Goal: Task Accomplishment & Management: Manage account settings

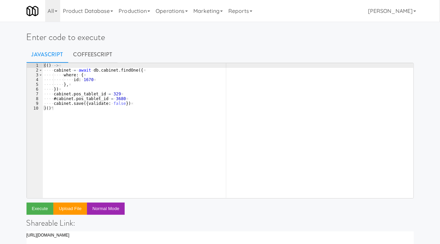
click at [248, 106] on div "(( ) · -> ¤ ···· cabinet · = · await · db . cabinet . findOne ({ ¤ ···· ···· wh…" at bounding box center [227, 135] width 371 height 145
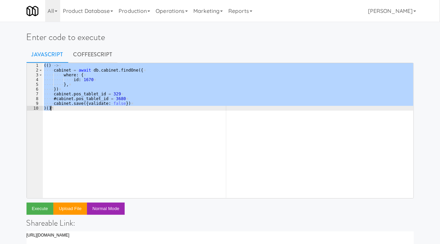
paste textarea "return { count: deviceIds.length, deviceIds }"
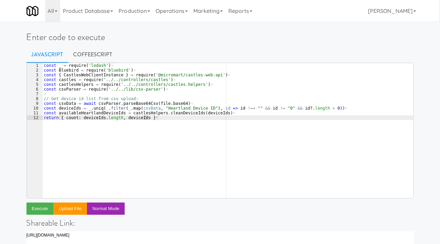
click at [259, 117] on div "const · _ · = · require ( 'lodash' ) ¤ const · Bluebird · = · require ( 'bluebi…" at bounding box center [227, 135] width 371 height 145
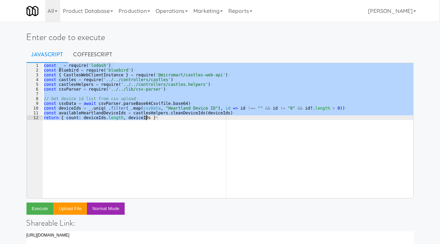
paste textarea "return castles.assignHeartlandDeviceIdsToDevices(cleanedDeviceIds)"
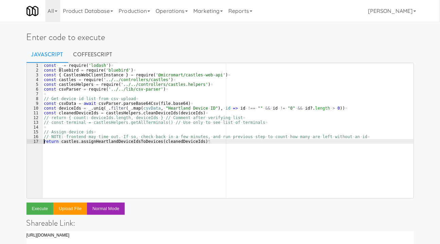
click at [44, 144] on div "const · _ · = · require ( 'lodash' ) ¤ const · Bluebird · = · require ( 'bluebi…" at bounding box center [227, 135] width 371 height 145
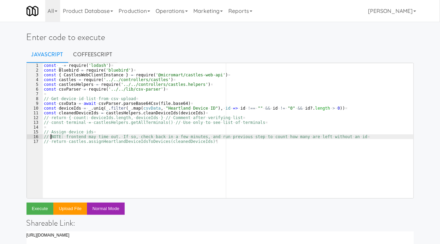
type textarea "// Assign device ids"
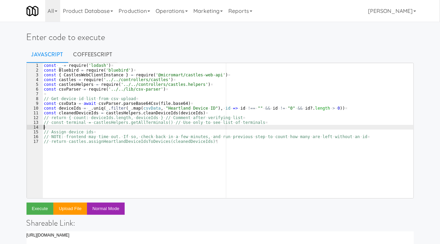
scroll to position [0, 0]
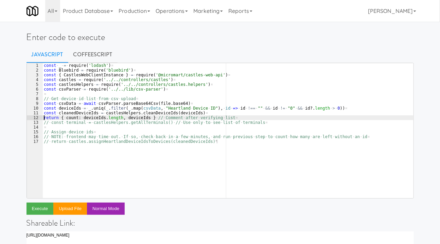
type textarea "return { count: deviceIds.length, deviceIds } // Comment after verifying list"
click at [177, 15] on link "Operations" at bounding box center [172, 11] width 38 height 22
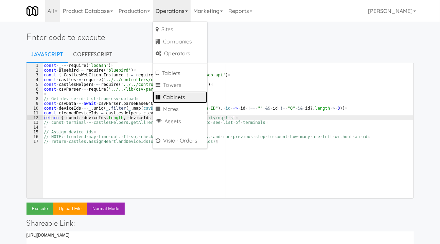
click at [187, 98] on link "Cabinets" at bounding box center [180, 97] width 54 height 12
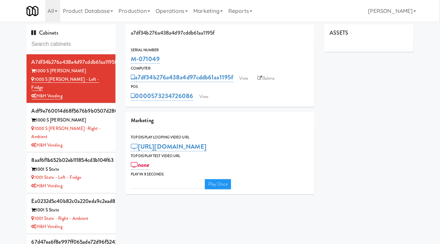
type input "3"
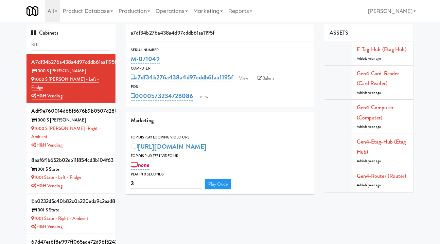
type input "k"
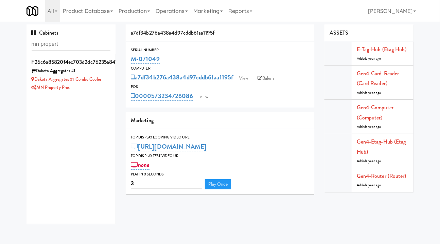
type input "mn propert"
click at [99, 73] on div "Dakota Aggregates #1" at bounding box center [71, 71] width 79 height 8
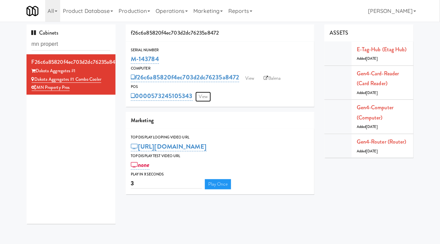
click at [200, 98] on link "View" at bounding box center [203, 97] width 16 height 10
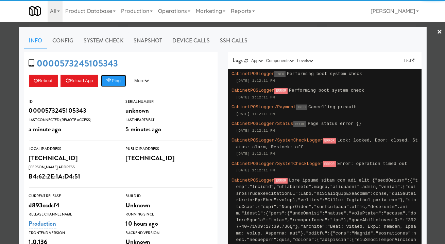
click at [118, 83] on button "Ping" at bounding box center [113, 81] width 25 height 12
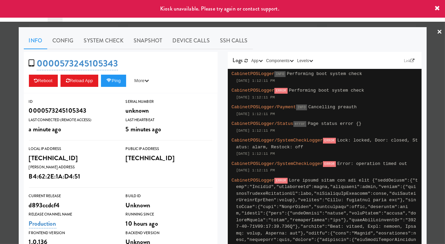
click at [440, 122] on div at bounding box center [222, 122] width 445 height 244
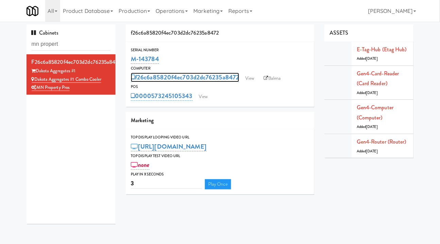
click at [146, 81] on link "f26c6a85820f4ec703d2dc76235a8472" at bounding box center [185, 78] width 108 height 10
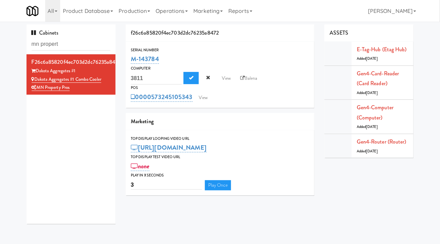
click at [295, 89] on div "POS" at bounding box center [220, 88] width 178 height 7
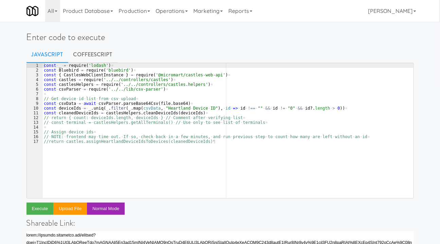
click at [83, 148] on div "const · _ · = · require ( 'lodash' ) ¤ const · Bluebird · = · require ( 'bluebi…" at bounding box center [227, 135] width 371 height 145
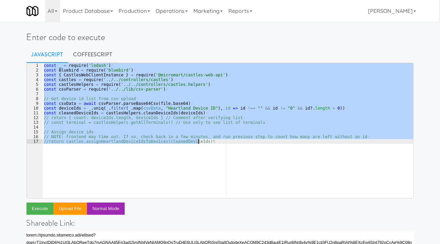
paste textarea ")("
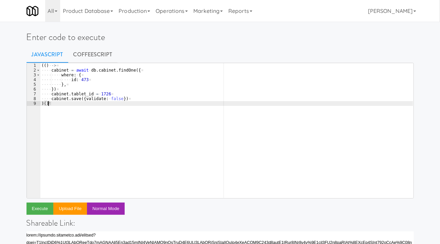
click at [79, 80] on div "(( ) · -> ¤ ···· cabinet · = · await · db . cabinet . findOne ({ ¤ ···· ···· wh…" at bounding box center [226, 135] width 373 height 145
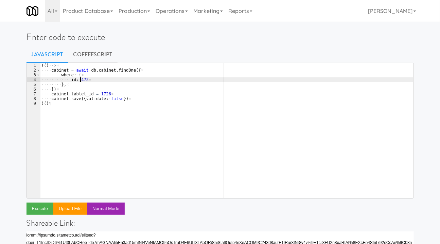
click at [80, 80] on div "(( ) · -> ¤ ···· cabinet · = · await · db . cabinet . findOne ({ ¤ ···· ···· wh…" at bounding box center [226, 135] width 373 height 145
click at [90, 95] on div "(( ) · -> ¤ ···· cabinet · = · await · db . cabinet . findOne ({ ¤ ···· ···· wh…" at bounding box center [226, 135] width 373 height 145
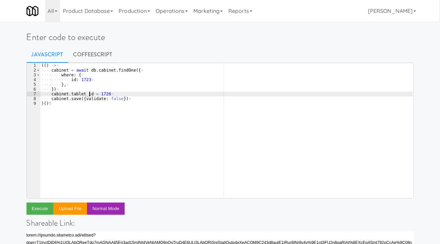
click at [90, 95] on div "(( ) · -> ¤ ···· cabinet · = · await · db . cabinet . findOne ({ ¤ ···· ···· wh…" at bounding box center [226, 135] width 373 height 145
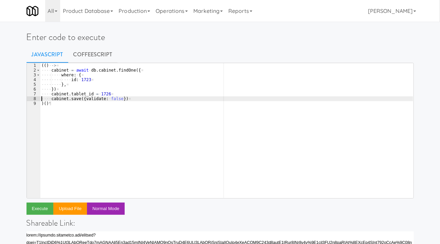
type textarea "cabinet.tablet_id = 1726"
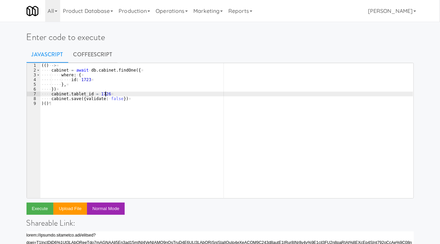
scroll to position [0, 0]
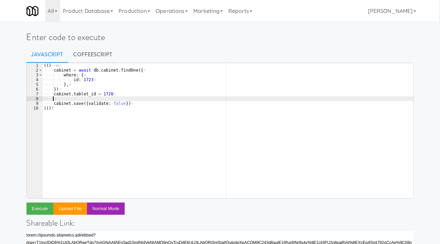
paste textarea
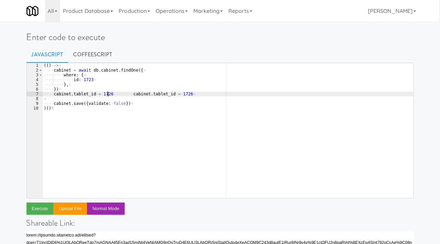
type textarea "cabinet.tablet_id = 1726"
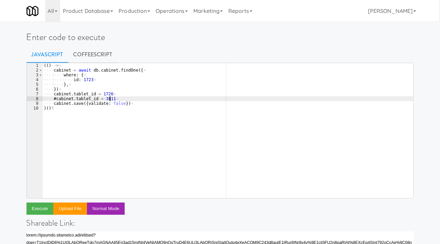
scroll to position [0, 5]
type textarea "#cabinet.tablet_id = 3811"
click at [103, 56] on link "CoffeeScript" at bounding box center [92, 54] width 49 height 17
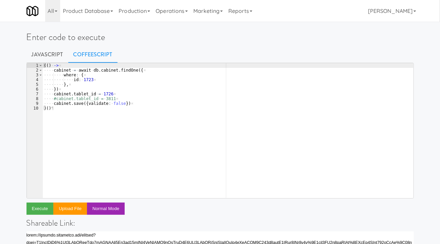
click at [76, 106] on div "( ( ) · -> ¤ ···· cabinet · = · await · db . cabinet . findOne ( { ¤ ···· ···· …" at bounding box center [227, 135] width 371 height 145
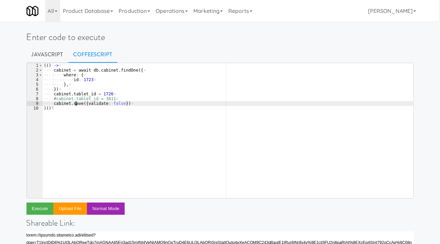
click at [69, 109] on div "( ( ) · -> ¤ ···· cabinet · = · await · db . cabinet . findOne ( { ¤ ···· ···· …" at bounding box center [227, 135] width 371 height 145
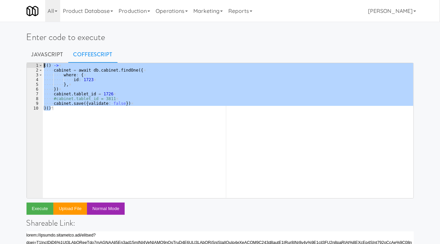
drag, startPoint x: 57, startPoint y: 108, endPoint x: 44, endPoint y: 64, distance: 45.8
click at [44, 64] on div "( ( ) · -> ¤ ···· cabinet · = · await · db . cabinet . findOne ( { ¤ ···· ···· …" at bounding box center [227, 135] width 371 height 145
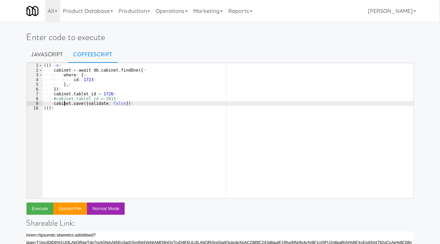
click at [63, 110] on div "( ( ) · -> ¤ ···· cabinet · = · await · db . cabinet . findOne ( { ¤ ···· ···· …" at bounding box center [227, 135] width 371 height 145
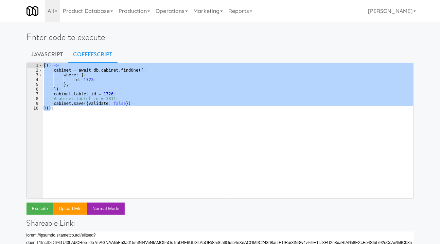
drag, startPoint x: 57, startPoint y: 109, endPoint x: 40, endPoint y: 65, distance: 47.6
click at [40, 65] on pre ")() 1 2 3 4 5 6 7 8 9 10 ( ( ) · -> ¤ ···· cabinet · = · await · db . cabinet .…" at bounding box center [221, 131] width 388 height 136
click at [55, 109] on div "( ( ) · -> ¤ ···· cabinet · = · await · db . cabinet . findOne ( { ¤ ···· ···· …" at bounding box center [227, 130] width 371 height 135
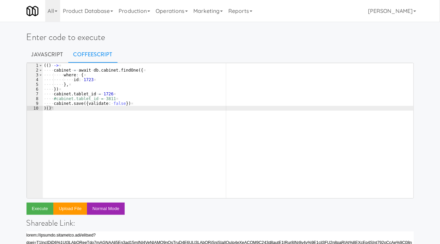
click at [132, 103] on div "( ( ) · -> ¤ ···· cabinet · = · await · db . cabinet . findOne ( { ¤ ···· ···· …" at bounding box center [227, 135] width 371 height 145
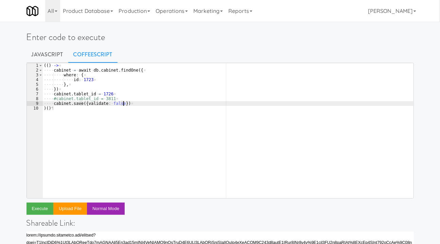
click at [132, 97] on div "( ( ) · -> ¤ ···· cabinet · = · await · db . cabinet . findOne ( { ¤ ···· ···· …" at bounding box center [227, 135] width 371 height 145
click at [137, 103] on div "( ( ) · -> ¤ ···· cabinet · = · await · db . cabinet . findOne ( { ¤ ···· ···· …" at bounding box center [227, 135] width 371 height 145
click at [128, 99] on div "( ( ) · -> ¤ ···· cabinet · = · await · db . cabinet . findOne ( { ¤ ···· ···· …" at bounding box center [227, 135] width 371 height 145
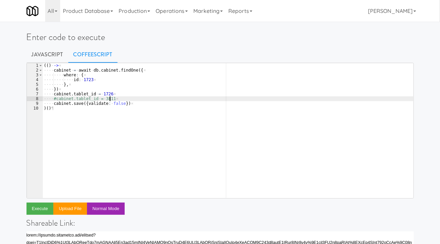
click at [134, 105] on div "( ( ) · -> ¤ ···· cabinet · = · await · db . cabinet . findOne ( { ¤ ···· ···· …" at bounding box center [227, 135] width 371 height 145
click at [124, 97] on div "( ( ) · -> ¤ ···· cabinet · = · await · db . cabinet . findOne ( { ¤ ···· ···· …" at bounding box center [227, 135] width 371 height 145
click at [133, 102] on div "( ( ) · -> ¤ ···· cabinet · = · await · db . cabinet . findOne ( { ¤ ···· ···· …" at bounding box center [227, 135] width 371 height 145
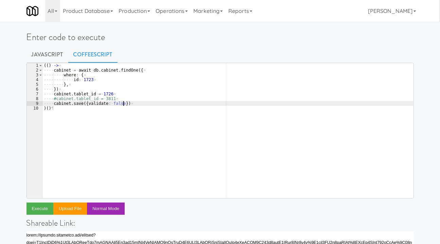
click at [131, 98] on div "( ( ) · -> ¤ ···· cabinet · = · await · db . cabinet . findOne ( { ¤ ···· ···· …" at bounding box center [227, 135] width 371 height 145
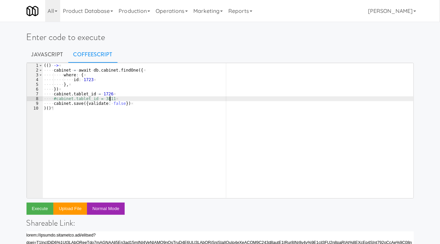
click at [137, 103] on div "( ( ) · -> ¤ ···· cabinet · = · await · db . cabinet . findOne ( { ¤ ···· ···· …" at bounding box center [227, 135] width 371 height 145
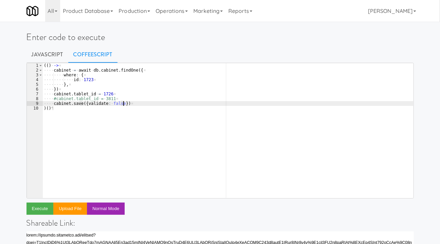
click at [133, 100] on div "( ( ) · -> ¤ ···· cabinet · = · await · db . cabinet . findOne ( { ¤ ···· ···· …" at bounding box center [227, 135] width 371 height 145
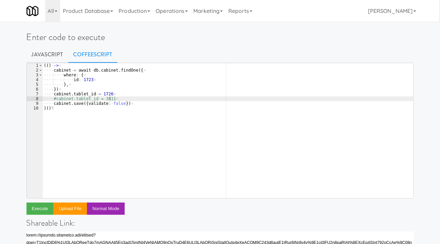
click at [136, 103] on div "( ( ) · -> ¤ ···· cabinet · = · await · db . cabinet . findOne ( { ¤ ···· ···· …" at bounding box center [227, 135] width 371 height 145
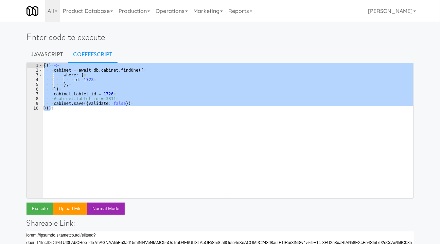
drag, startPoint x: 58, startPoint y: 108, endPoint x: 44, endPoint y: 66, distance: 44.7
click at [44, 66] on div "( ( ) · -> ¤ ···· cabinet · = · await · db . cabinet . findOne ( { ¤ ···· ···· …" at bounding box center [227, 135] width 371 height 145
click at [59, 108] on div "( ( ) · -> ¤ ···· cabinet · = · await · db . cabinet . findOne ( { ¤ ···· ···· …" at bounding box center [227, 130] width 371 height 135
drag, startPoint x: 51, startPoint y: 109, endPoint x: 44, endPoint y: 66, distance: 43.1
click at [44, 66] on div "( ( ) · -> ¤ ···· cabinet · = · await · db . cabinet . findOne ( { ¤ ···· ···· …" at bounding box center [227, 135] width 371 height 145
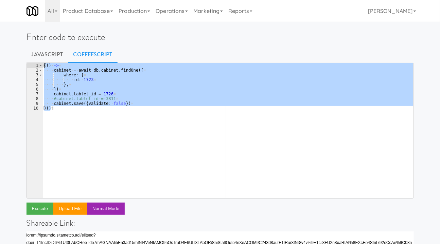
click at [64, 108] on div "( ( ) · -> ¤ ···· cabinet · = · await · db . cabinet . findOne ( { ¤ ···· ···· …" at bounding box center [227, 130] width 371 height 135
drag, startPoint x: 50, startPoint y: 106, endPoint x: 42, endPoint y: 65, distance: 42.3
click at [42, 65] on pre ")() 1 2 3 4 5 6 7 8 9 10 ( ( ) · -> ¤ ···· cabinet · = · await · db . cabinet .…" at bounding box center [221, 131] width 388 height 136
click at [62, 110] on div "( ( ) · -> ¤ ···· cabinet · = · await · db . cabinet . findOne ( { ¤ ···· ···· …" at bounding box center [227, 130] width 371 height 135
drag, startPoint x: 53, startPoint y: 108, endPoint x: 44, endPoint y: 65, distance: 44.1
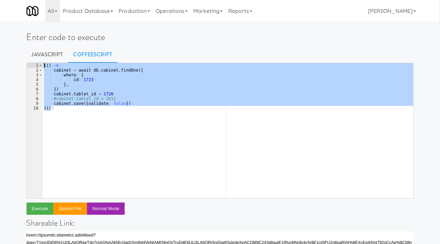
click at [44, 65] on div "( ( ) · -> ¤ ···· cabinet · = · await · db . cabinet . findOne ( { ¤ ···· ···· …" at bounding box center [227, 135] width 371 height 145
click at [63, 108] on div "( ( ) · -> ¤ ···· cabinet · = · await · db . cabinet . findOne ( { ¤ ···· ···· …" at bounding box center [227, 130] width 371 height 135
drag, startPoint x: 51, startPoint y: 109, endPoint x: 41, endPoint y: 65, distance: 44.9
click at [41, 65] on pre ")() 1 2 3 4 5 6 7 8 9 10 ( ( ) · -> ¤ ···· cabinet · = · await · db . cabinet .…" at bounding box center [221, 131] width 388 height 136
click at [54, 109] on div "( ( ) · -> ¤ ···· cabinet · = · await · db . cabinet . findOne ( { ¤ ···· ···· …" at bounding box center [227, 130] width 371 height 135
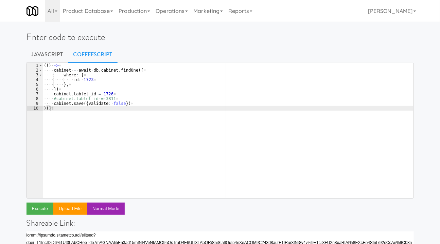
click at [60, 109] on div "( ( ) · -> ¤ ···· cabinet · = · await · db . cabinet . findOne ( { ¤ ···· ···· …" at bounding box center [227, 135] width 371 height 145
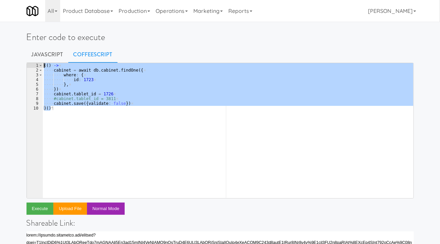
drag, startPoint x: 60, startPoint y: 109, endPoint x: 36, endPoint y: 61, distance: 53.4
click at [36, 61] on div "Enter code to execute Javascript CoffeeScript )() 1 2 3 4 5 6 7 8 9 10 ( ( ) · …" at bounding box center [220, 220] width 398 height 392
click at [67, 110] on div "( ( ) · -> ¤ ···· cabinet · = · await · db . cabinet . findOne ( { ¤ ···· ···· …" at bounding box center [227, 130] width 371 height 135
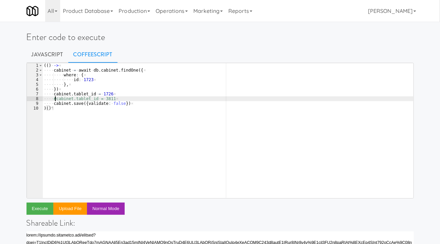
click at [56, 100] on div "( ( ) · -> ¤ ···· cabinet · = · await · db . cabinet . findOne ( { ¤ ···· ···· …" at bounding box center [227, 135] width 371 height 145
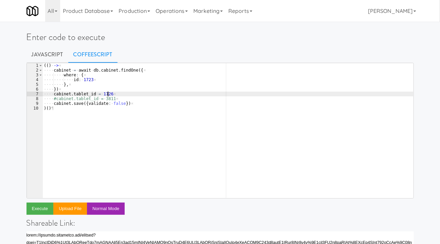
click at [116, 93] on div "( ( ) · -> ¤ ···· cabinet · = · await · db . cabinet . findOne ( { ¤ ···· ···· …" at bounding box center [227, 135] width 371 height 145
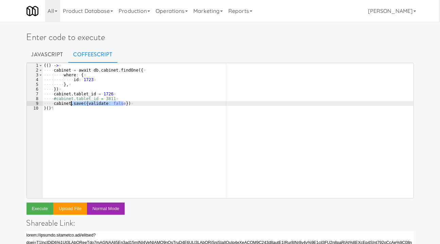
drag, startPoint x: 123, startPoint y: 104, endPoint x: 71, endPoint y: 102, distance: 52.7
click at [71, 102] on div "( ( ) · -> ¤ ···· cabinet · = · await · db . cabinet . findOne ( { ¤ ···· ···· …" at bounding box center [227, 135] width 371 height 145
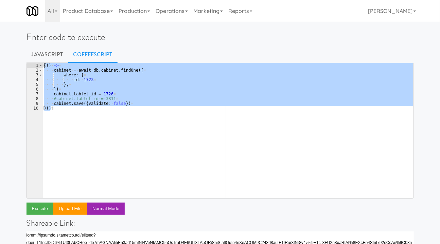
drag, startPoint x: 58, startPoint y: 111, endPoint x: 41, endPoint y: 66, distance: 48.5
click at [41, 66] on pre "cabinet.save({validate: false}) 1 2 3 4 5 6 7 8 9 10 ( ( ) · -> ¤ ···· cabinet …" at bounding box center [221, 131] width 388 height 136
click at [75, 112] on div "( ( ) · -> ¤ ···· cabinet · = · await · db . cabinet . findOne ( { ¤ ···· ···· …" at bounding box center [227, 130] width 371 height 135
drag, startPoint x: 59, startPoint y: 108, endPoint x: 41, endPoint y: 59, distance: 52.4
click at [41, 59] on div "Enter code to execute Javascript CoffeeScript )() 1 2 3 4 5 6 7 8 9 10 ( ( ) · …" at bounding box center [220, 220] width 398 height 392
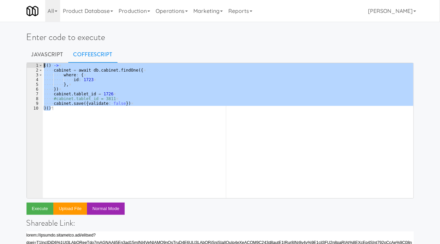
click at [128, 101] on div "( ( ) · -> ¤ ···· cabinet · = · await · db . cabinet . findOne ( { ¤ ···· ···· …" at bounding box center [227, 130] width 371 height 135
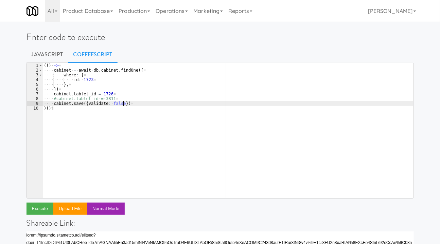
click at [128, 104] on div "( ( ) · -> ¤ ···· cabinet · = · await · db . cabinet . findOne ( { ¤ ···· ···· …" at bounding box center [227, 135] width 371 height 145
type textarea "cabinet.save({validate: false})"
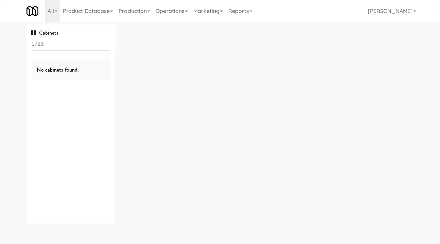
click at [174, 14] on link "Operations" at bounding box center [172, 11] width 38 height 22
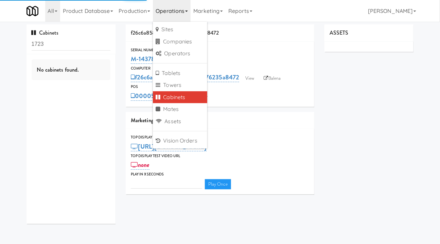
type input "3"
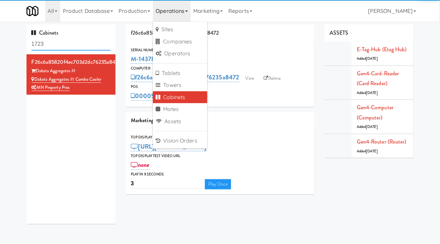
click at [40, 45] on input "1723" at bounding box center [71, 44] width 79 height 13
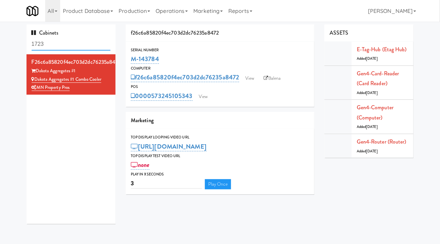
click at [40, 45] on input "1723" at bounding box center [71, 44] width 79 height 13
paste input "4d2d1c79a4912ab6dc3b856d13a434e7"
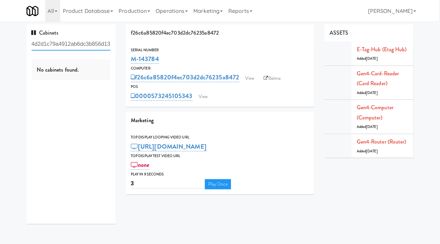
drag, startPoint x: 71, startPoint y: 47, endPoint x: 15, endPoint y: 45, distance: 56.4
click at [8, 46] on div "Cabinets 4d2d1c79a4912ab6dc3b856d13a434e7 No cabinets found. f26c6a85820f4ec703…" at bounding box center [220, 126] width 440 height 205
click at [76, 41] on input "4d2d1c79a4912ab6dc3b856d13a434e7" at bounding box center [71, 44] width 79 height 13
click at [47, 40] on input "4d2d1c79a4912ab6dc3b856d13a434e7" at bounding box center [71, 44] width 79 height 13
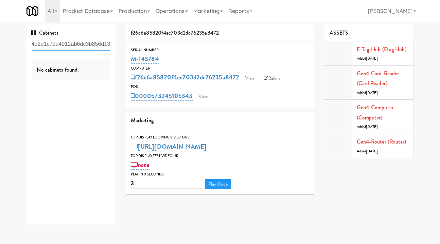
click at [47, 40] on input "4d2d1c79a4912ab6dc3b856d13a434e7" at bounding box center [71, 44] width 79 height 13
drag, startPoint x: 166, startPoint y: 57, endPoint x: 131, endPoint y: 62, distance: 35.4
click at [131, 62] on div "M-143784" at bounding box center [220, 59] width 178 height 12
copy link "M-143784"
click at [89, 45] on input "4d2d1c79a4912ab6dc3b856d13a434e7" at bounding box center [71, 44] width 79 height 13
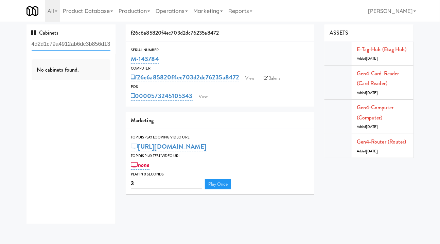
click at [86, 45] on input "4d2d1c79a4912ab6dc3b856d13a434e7" at bounding box center [71, 44] width 79 height 13
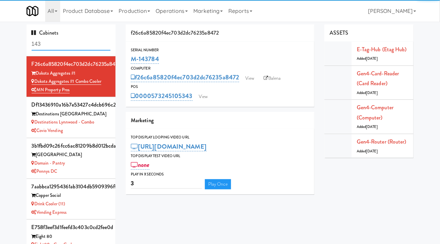
scroll to position [640, 0]
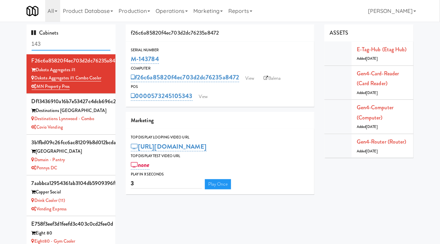
click at [33, 45] on input "143" at bounding box center [71, 44] width 79 height 13
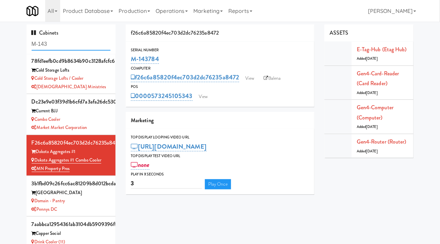
scroll to position [549, 0]
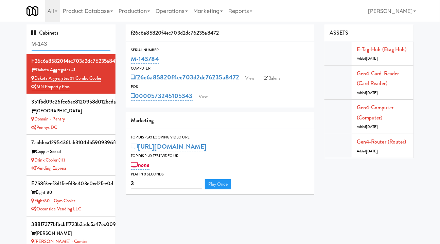
type input "M-143"
click at [93, 124] on div "Pennys DC" at bounding box center [71, 128] width 79 height 8
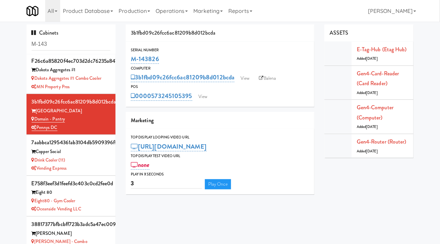
click at [274, 80] on link "Balena" at bounding box center [268, 78] width 24 height 10
click at [73, 42] on input "M-143" at bounding box center [71, 44] width 79 height 13
paste input "4d2d1c79a4912ab6dc3b856d13a434e7"
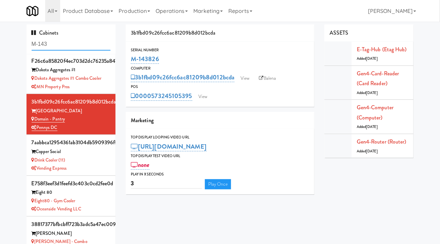
type input "4d2d1c79a4912ab6dc3b856d13a434e7"
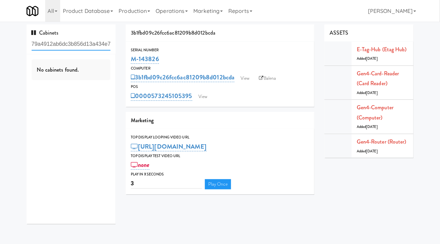
click at [69, 46] on input "4d2d1c79a4912ab6dc3b856d13a434e7" at bounding box center [71, 44] width 79 height 13
click at [65, 46] on input "4d2d1c79a4912ab6dc3b856d13a434e7" at bounding box center [71, 44] width 79 height 13
